Goal: Navigation & Orientation: Find specific page/section

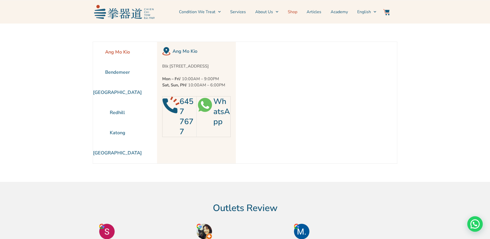
click at [296, 12] on link "Shop" at bounding box center [293, 11] width 10 height 13
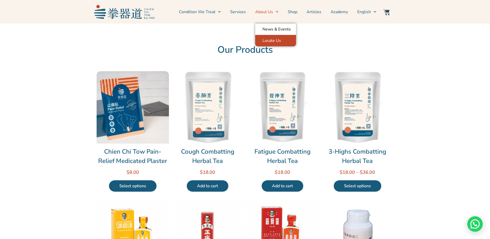
click at [268, 38] on link "Locate Us" at bounding box center [275, 40] width 41 height 11
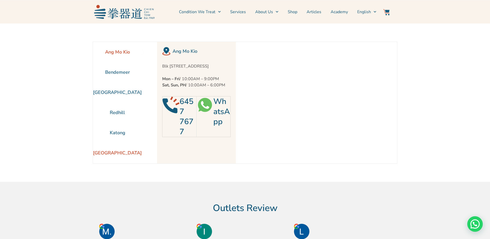
click at [114, 153] on li "[GEOGRAPHIC_DATA]" at bounding box center [117, 153] width 49 height 20
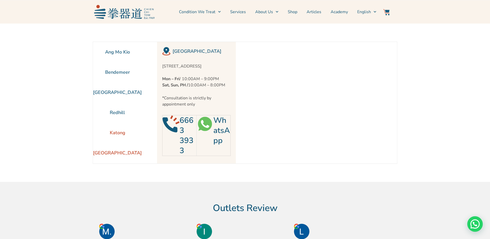
click at [118, 131] on li "Katong" at bounding box center [117, 132] width 49 height 20
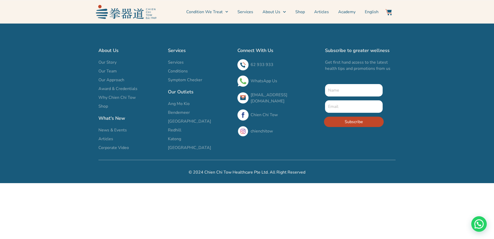
click at [172, 139] on span "Katong" at bounding box center [174, 139] width 13 height 6
